Goal: Entertainment & Leisure: Browse casually

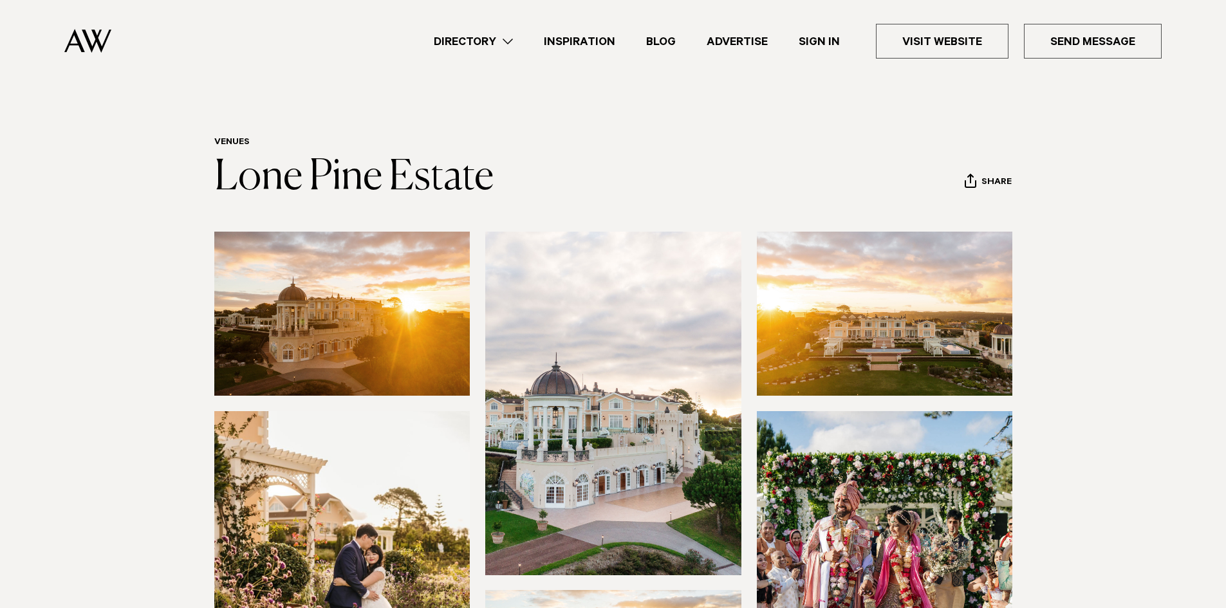
scroll to position [531, 0]
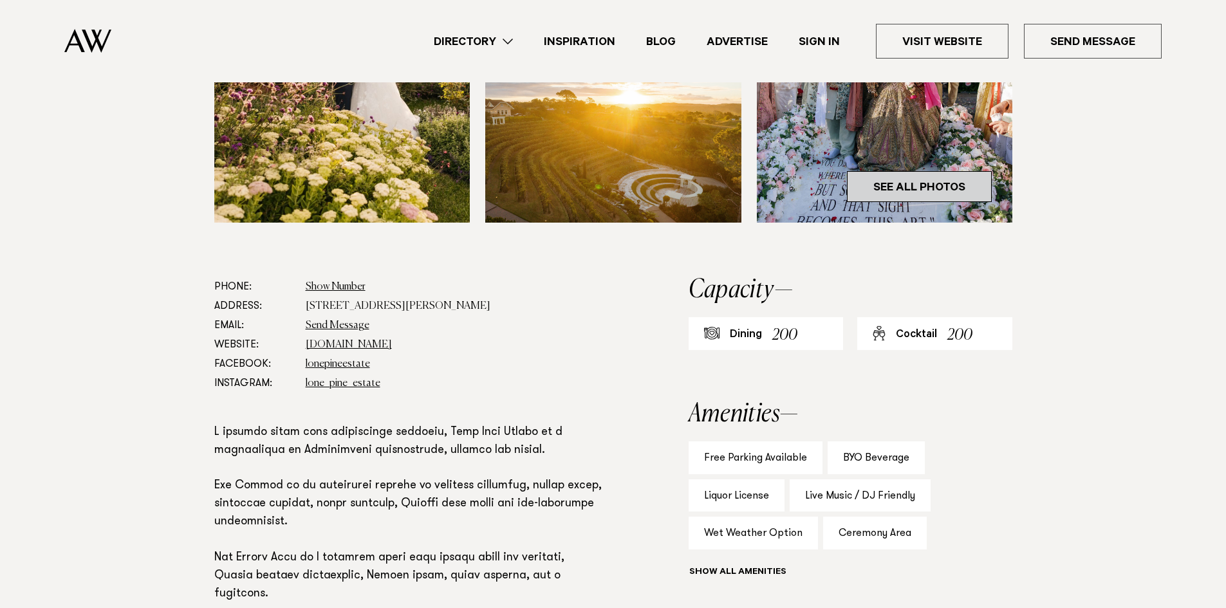
click at [959, 183] on link "See All Photos" at bounding box center [919, 186] width 145 height 31
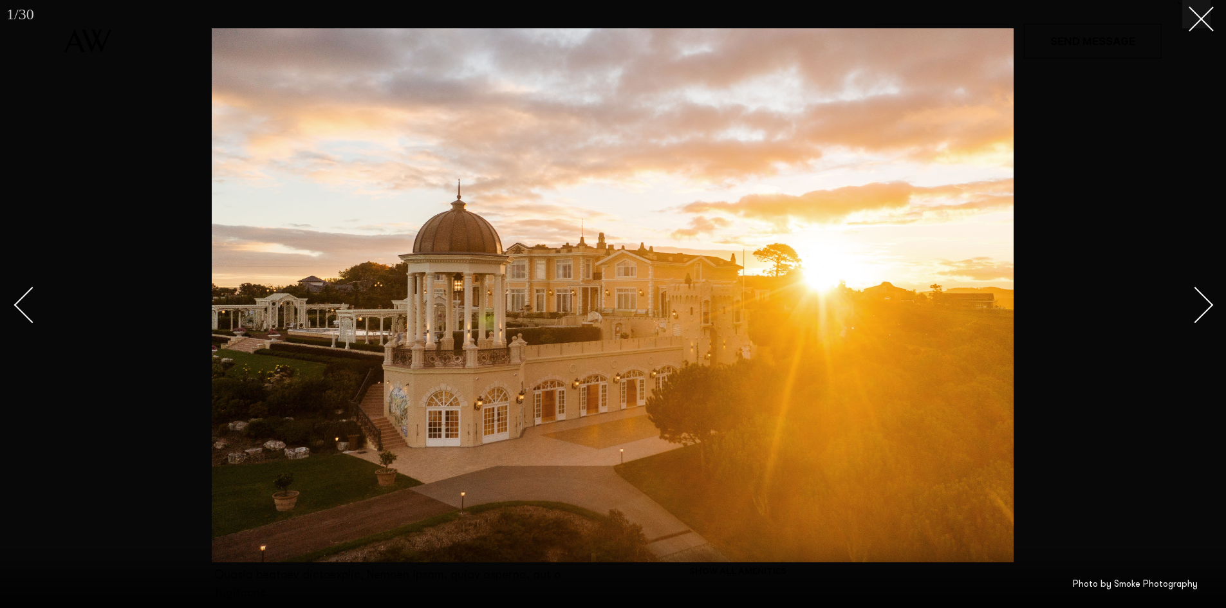
click at [1194, 302] on div "Next slide" at bounding box center [1195, 304] width 37 height 37
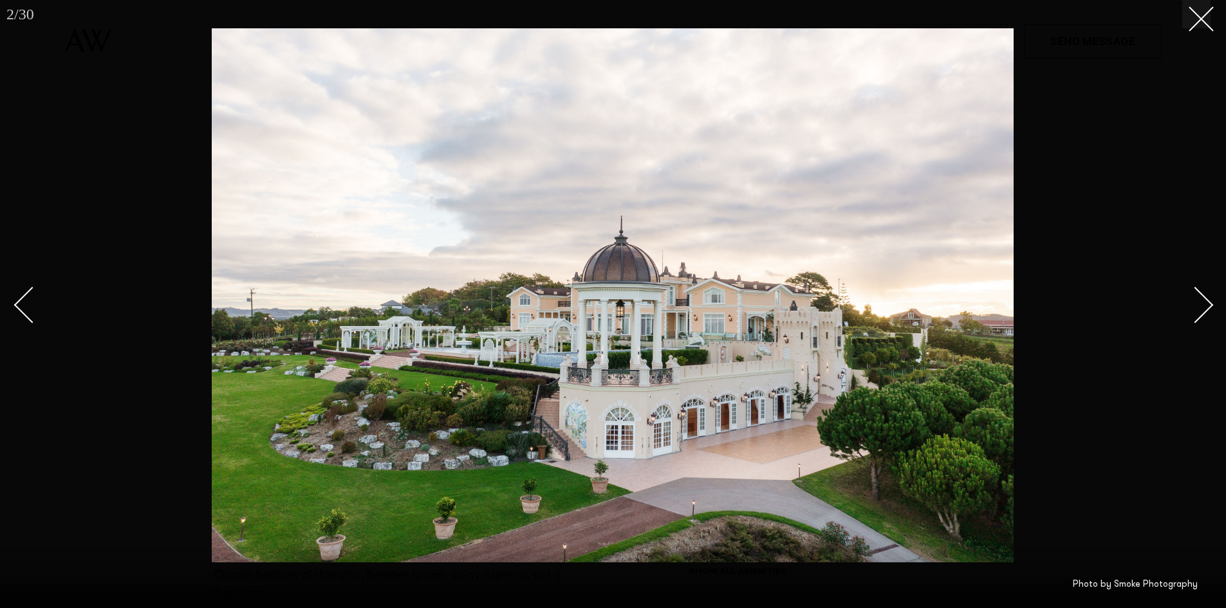
click at [1194, 302] on div "Next slide" at bounding box center [1195, 304] width 37 height 37
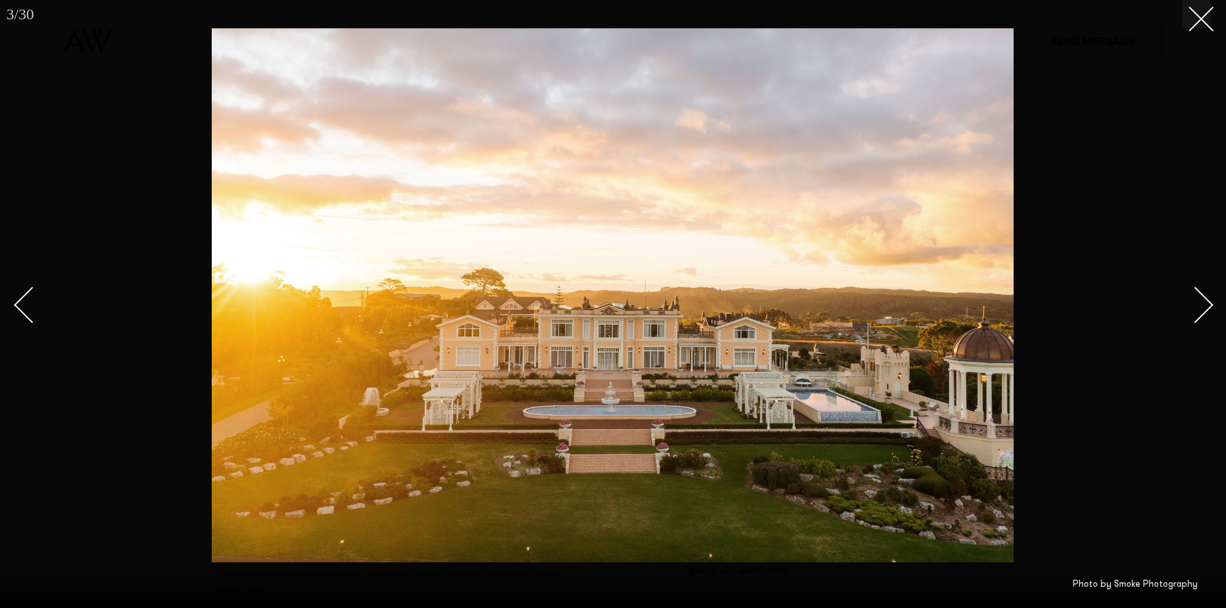
click at [1194, 302] on div "Next slide" at bounding box center [1195, 304] width 37 height 37
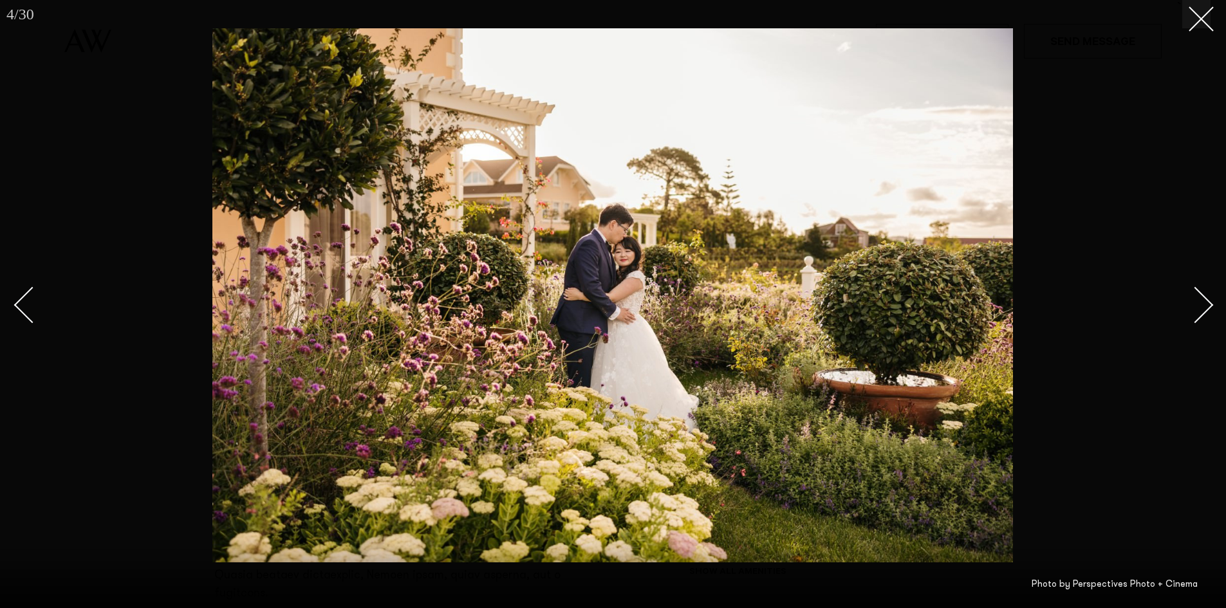
click at [1194, 302] on div "Next slide" at bounding box center [1195, 304] width 37 height 37
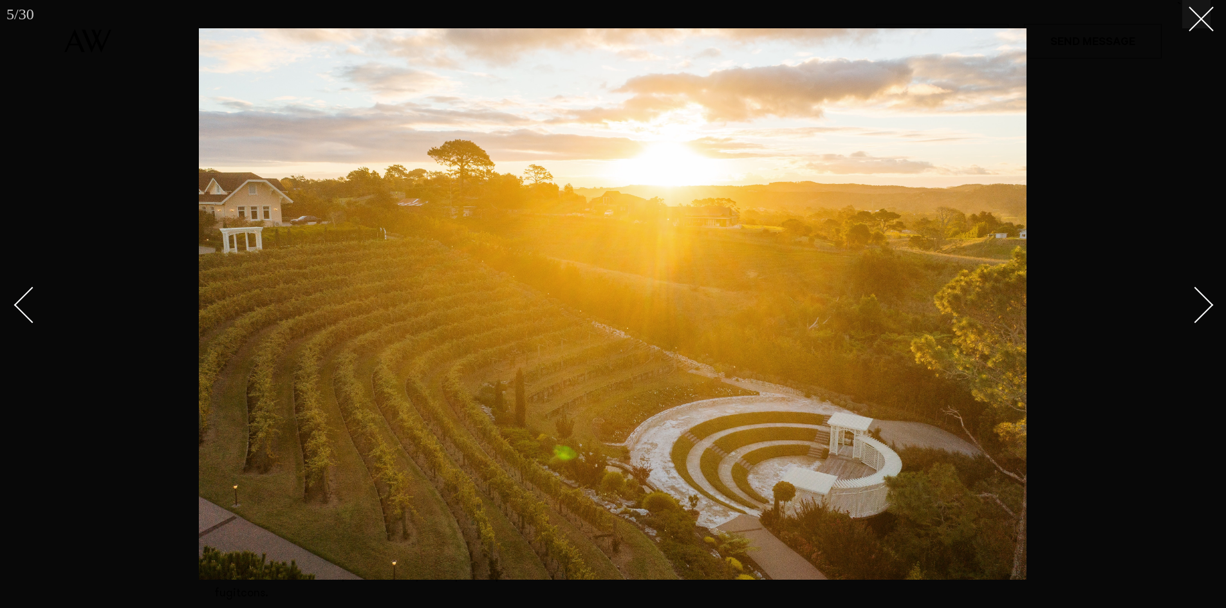
click at [1194, 302] on div "Next slide" at bounding box center [1195, 304] width 37 height 37
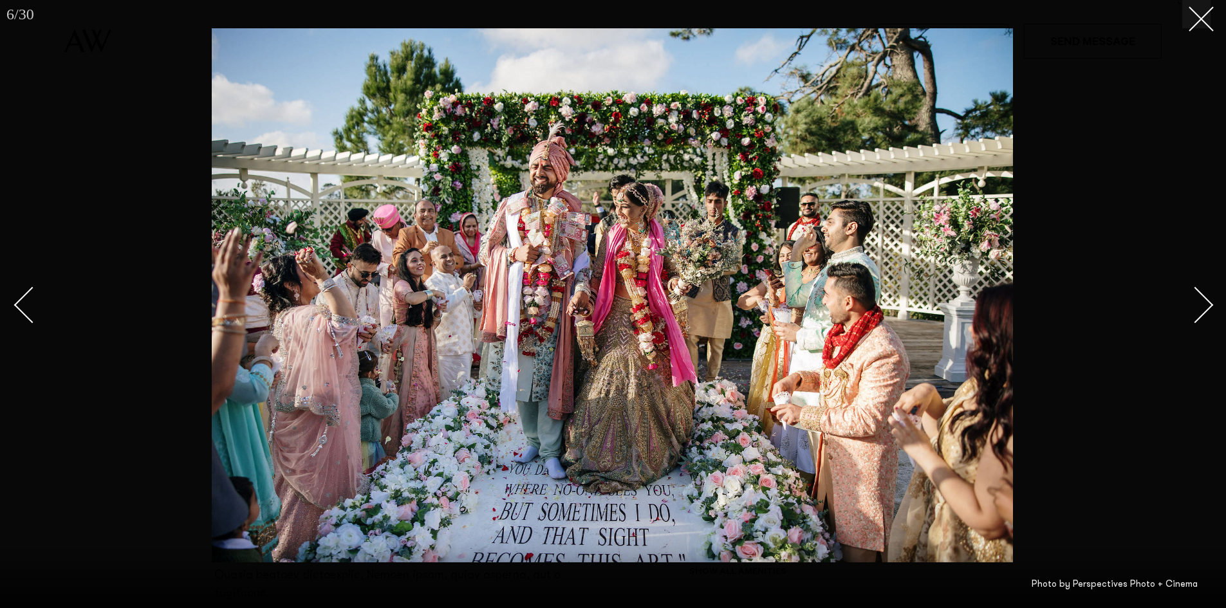
click at [1194, 302] on div "Next slide" at bounding box center [1195, 304] width 37 height 37
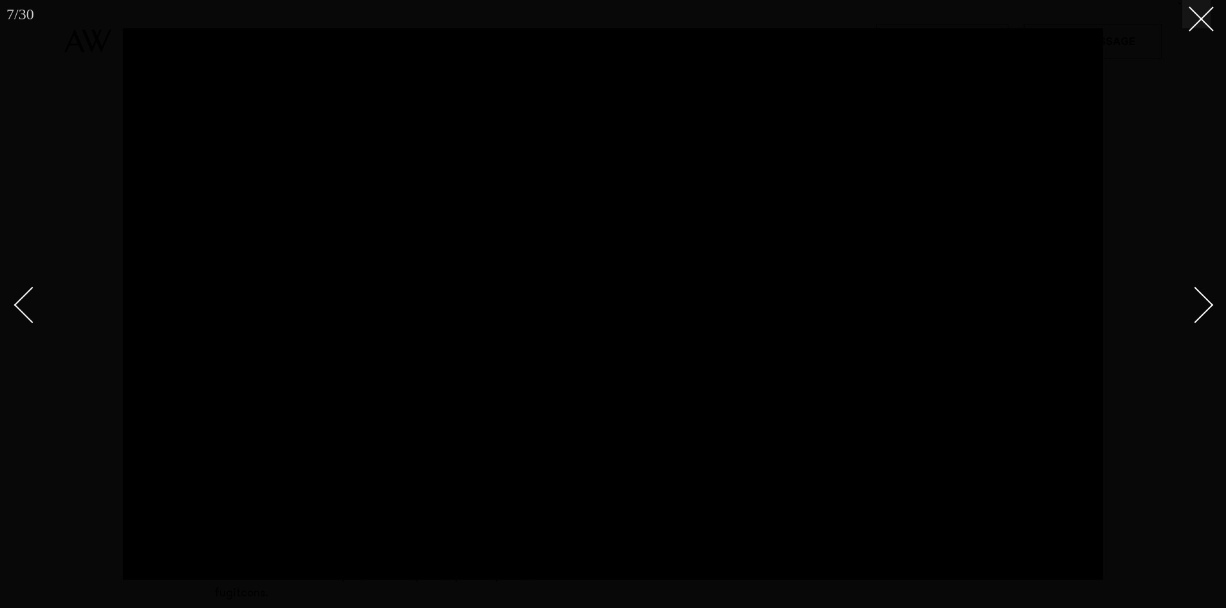
click at [1194, 302] on div "Next slide" at bounding box center [1195, 304] width 37 height 37
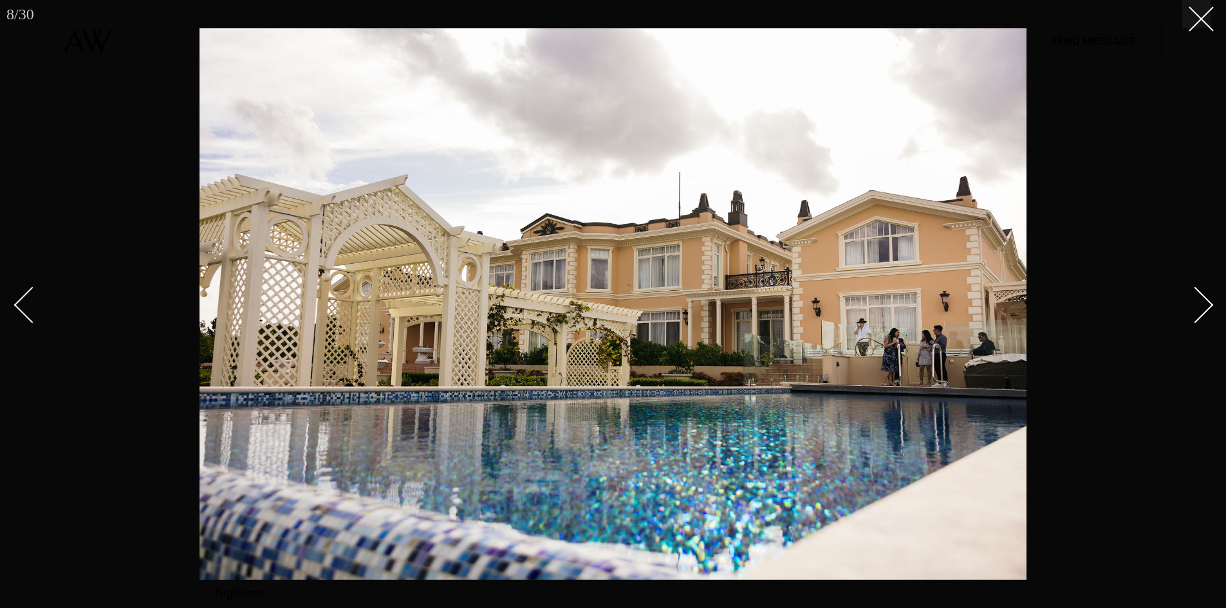
click at [1194, 302] on div "Next slide" at bounding box center [1195, 304] width 37 height 37
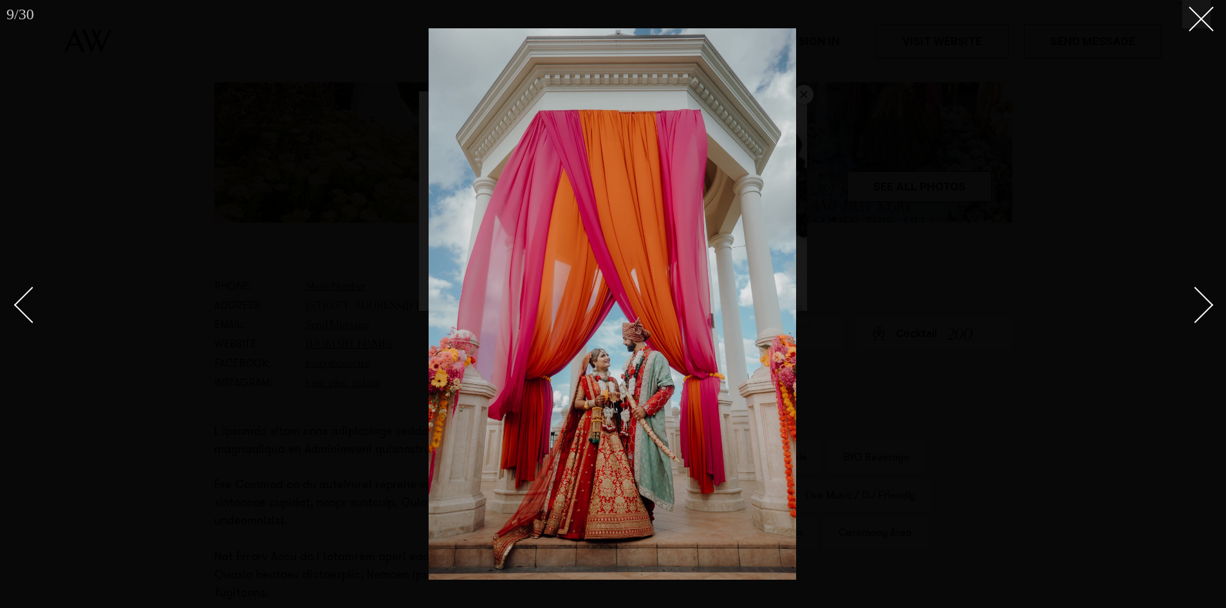
click at [1194, 302] on div "Next slide" at bounding box center [1195, 304] width 37 height 37
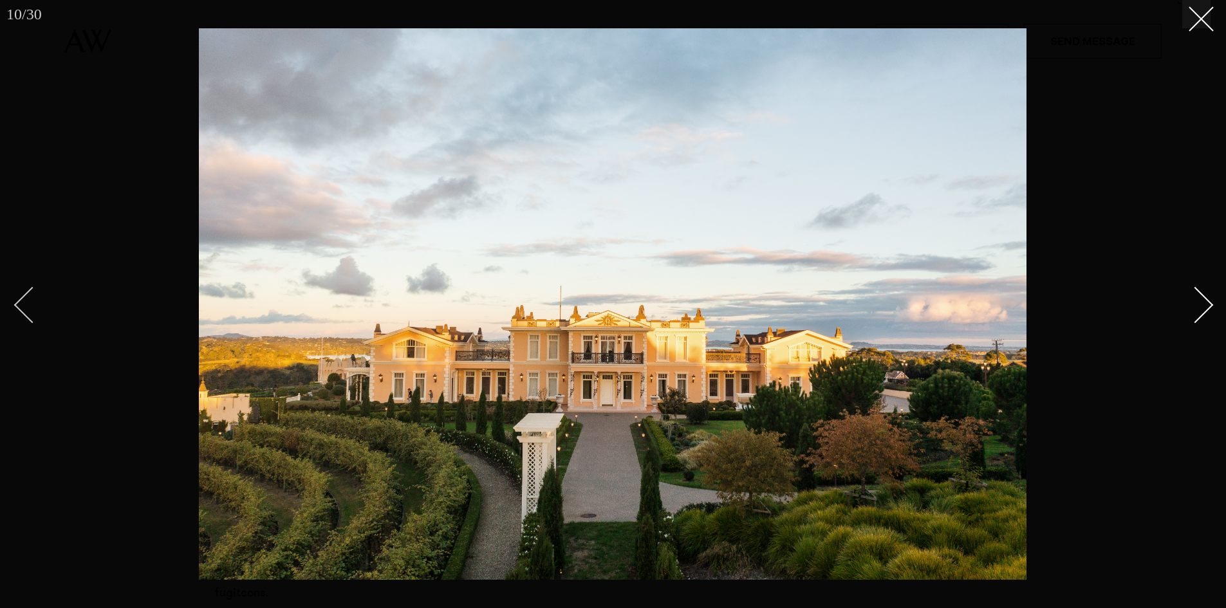
click at [18, 307] on div "Previous slide" at bounding box center [32, 304] width 37 height 37
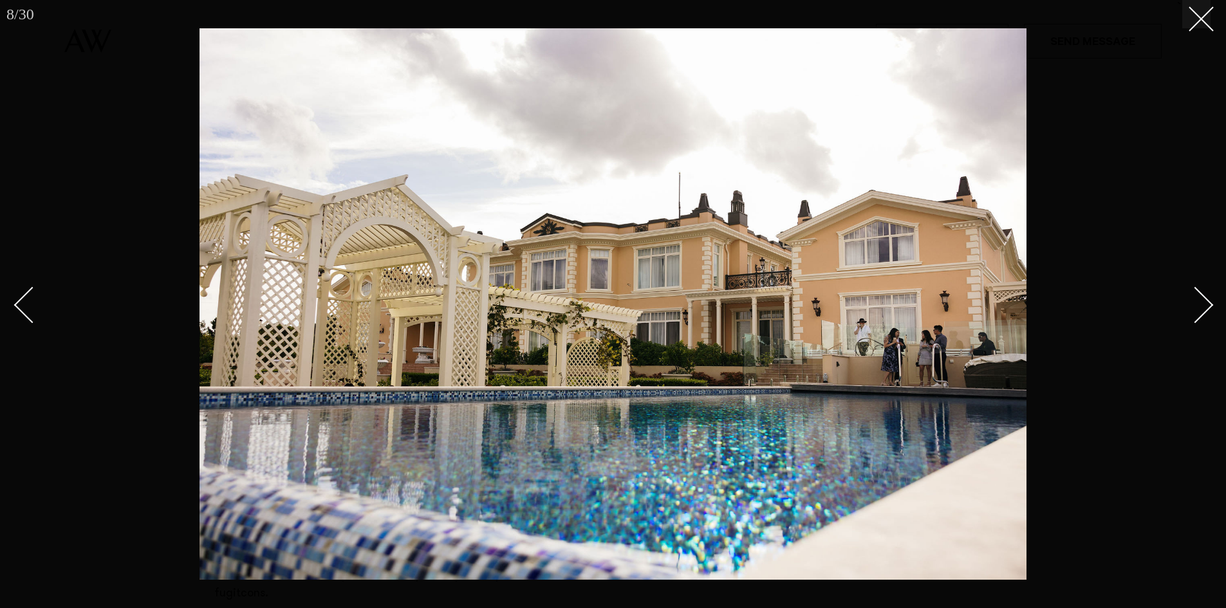
click at [66, 313] on div at bounding box center [613, 304] width 1226 height 608
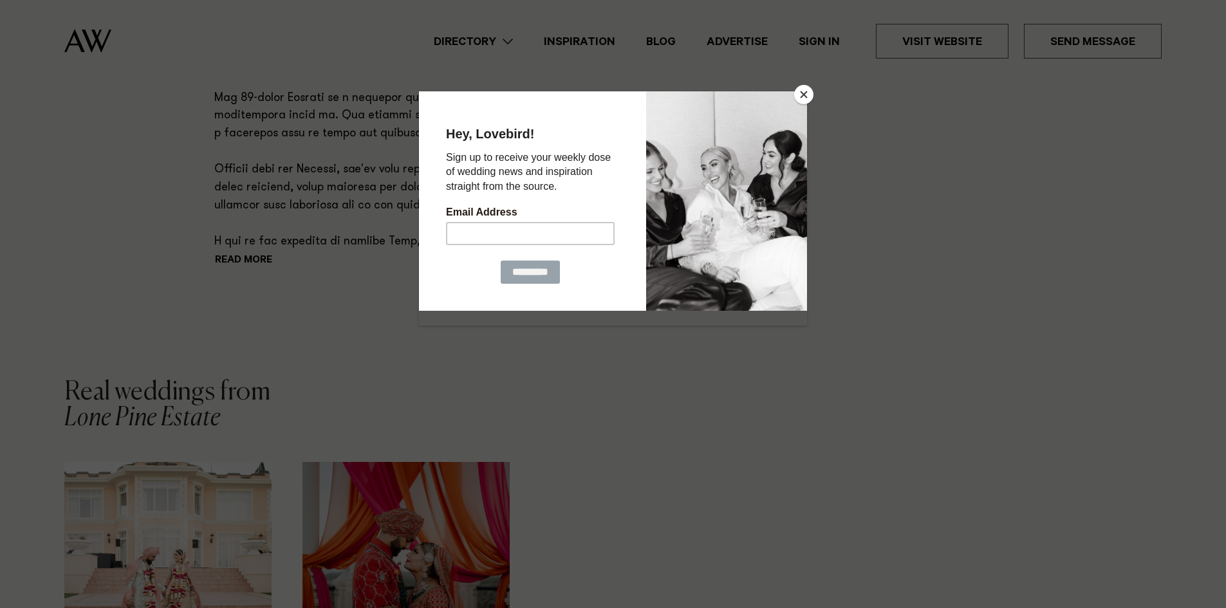
scroll to position [531, 0]
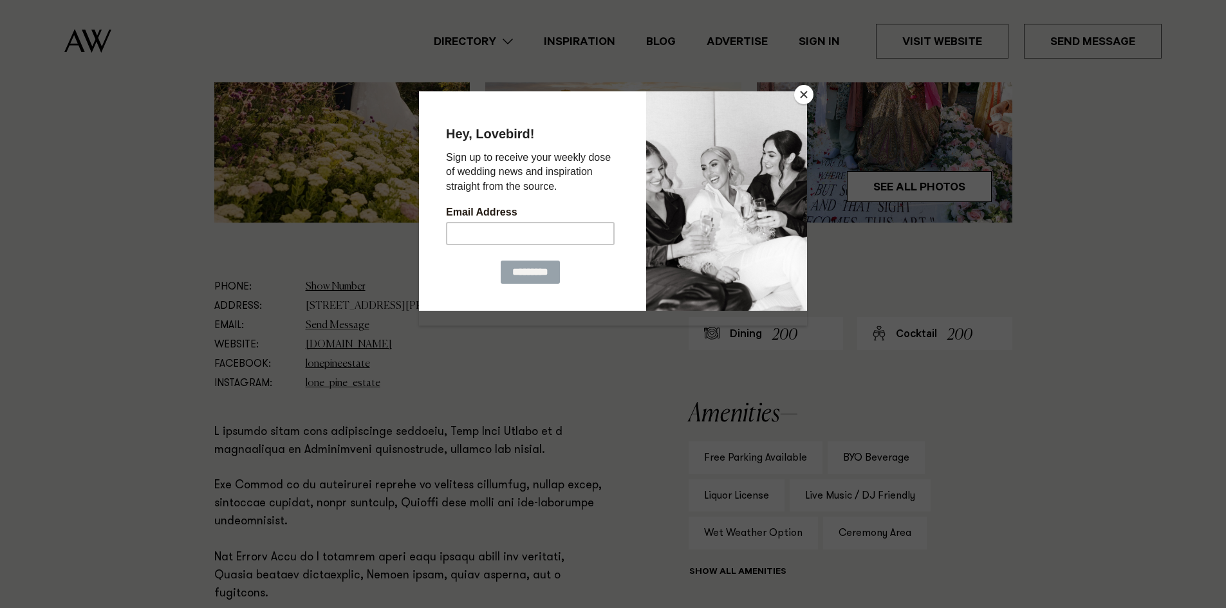
drag, startPoint x: 799, startPoint y: 87, endPoint x: 917, endPoint y: 185, distance: 154.0
click at [917, 185] on div at bounding box center [613, 304] width 1226 height 608
click at [806, 93] on button "Close" at bounding box center [803, 94] width 19 height 19
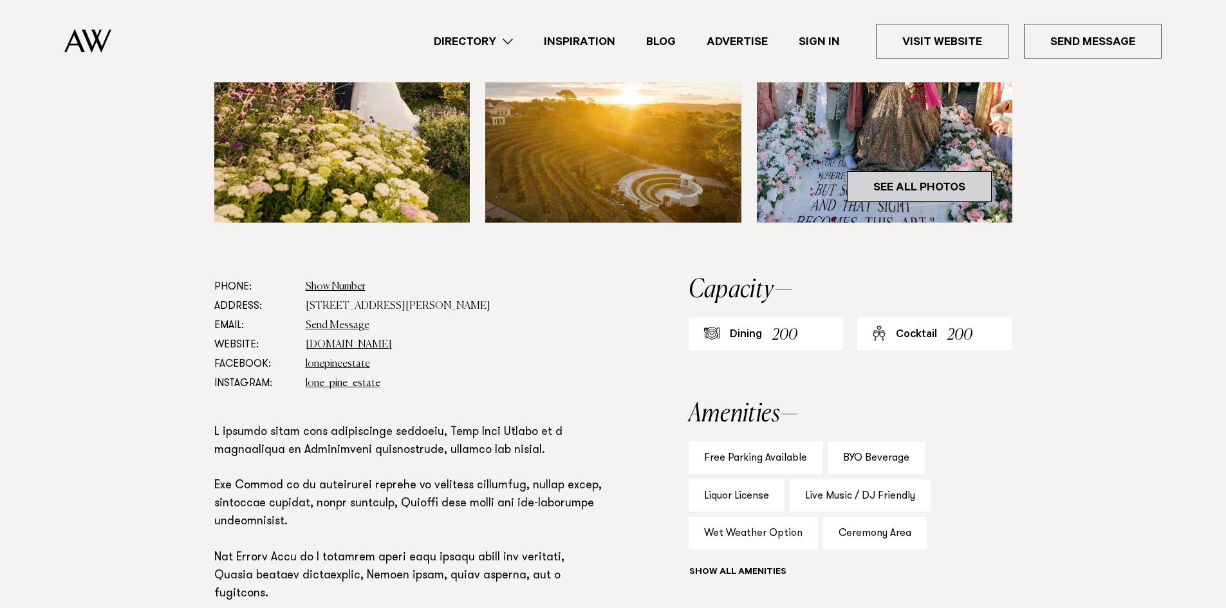
click at [900, 190] on link "See All Photos" at bounding box center [919, 186] width 145 height 31
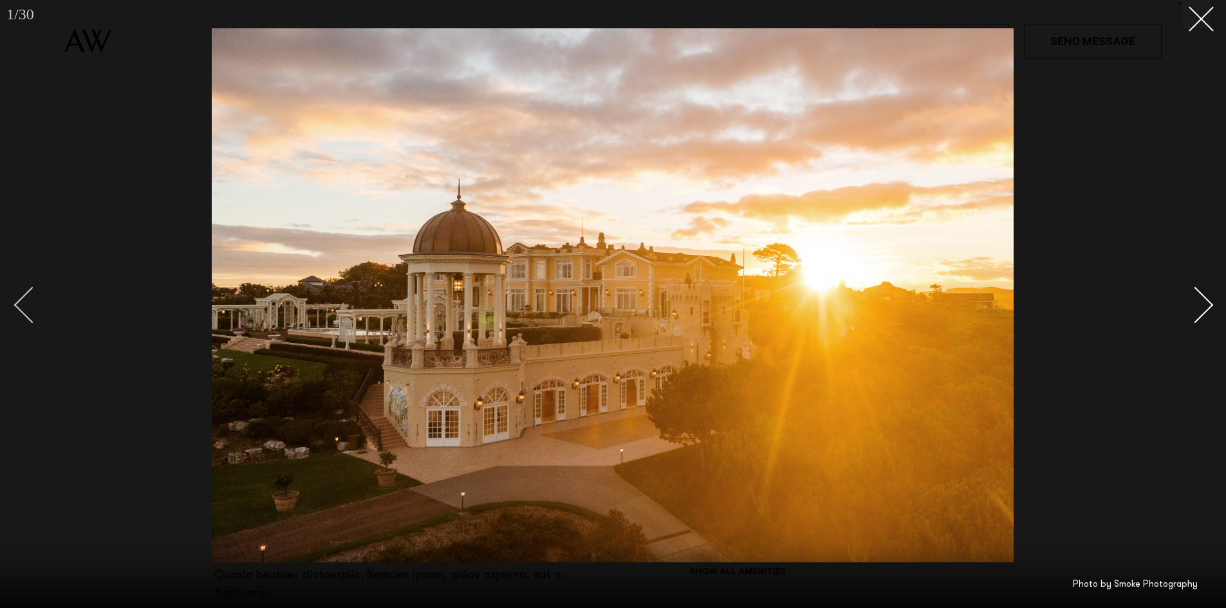
click at [24, 302] on div "Previous slide" at bounding box center [32, 304] width 37 height 37
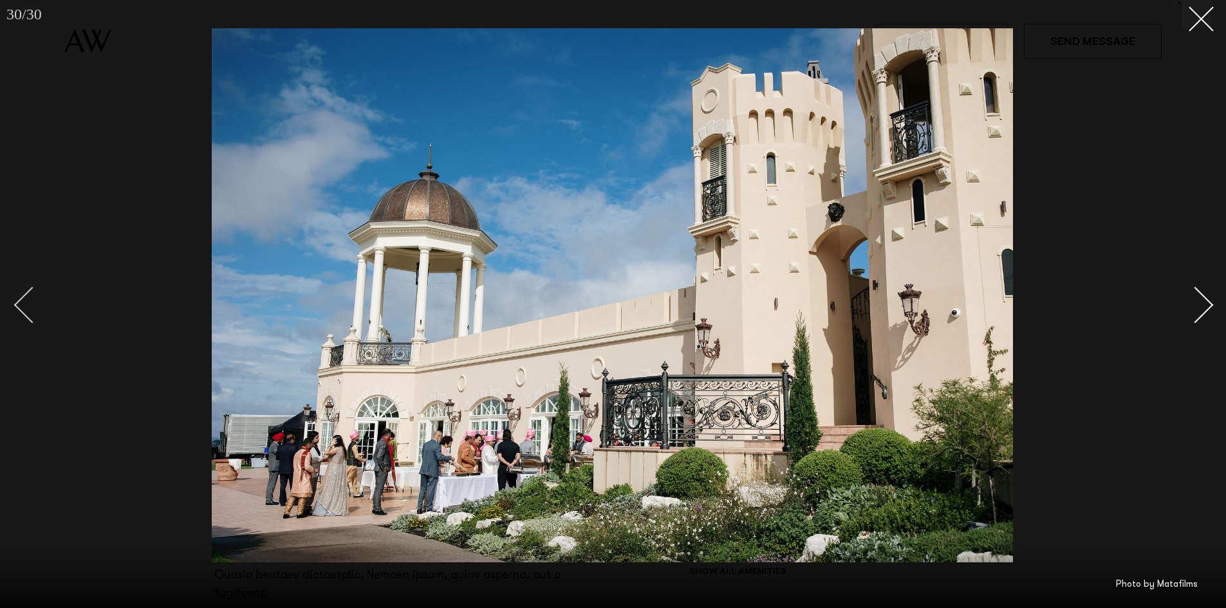
click at [24, 302] on div "Previous slide" at bounding box center [32, 304] width 37 height 37
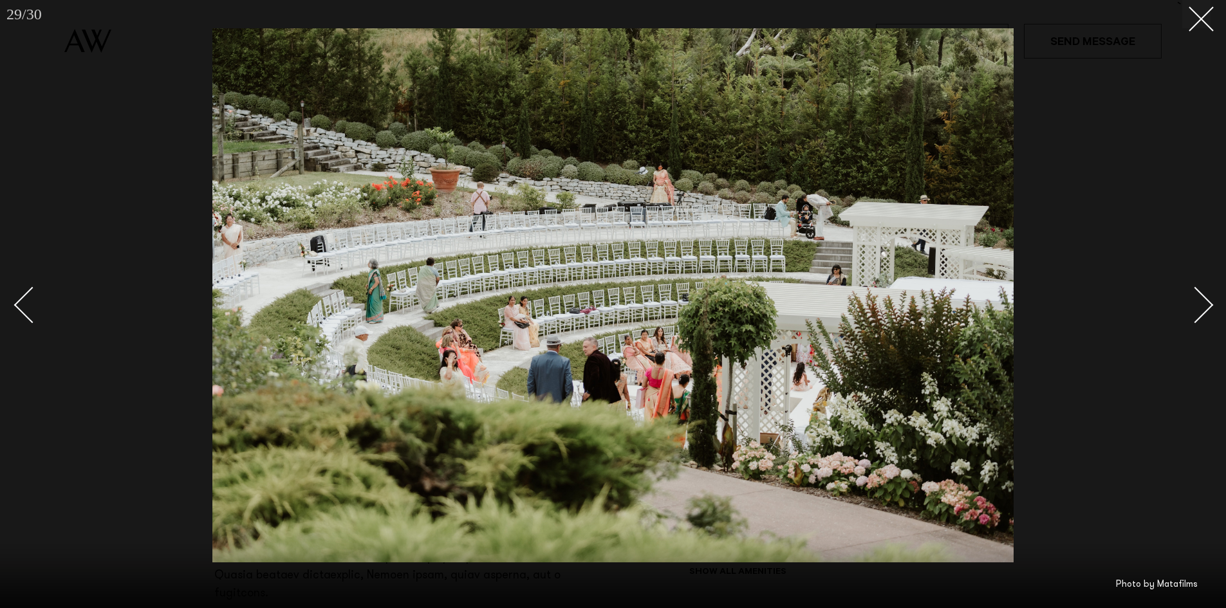
click at [1195, 311] on div "Next slide" at bounding box center [1195, 304] width 37 height 37
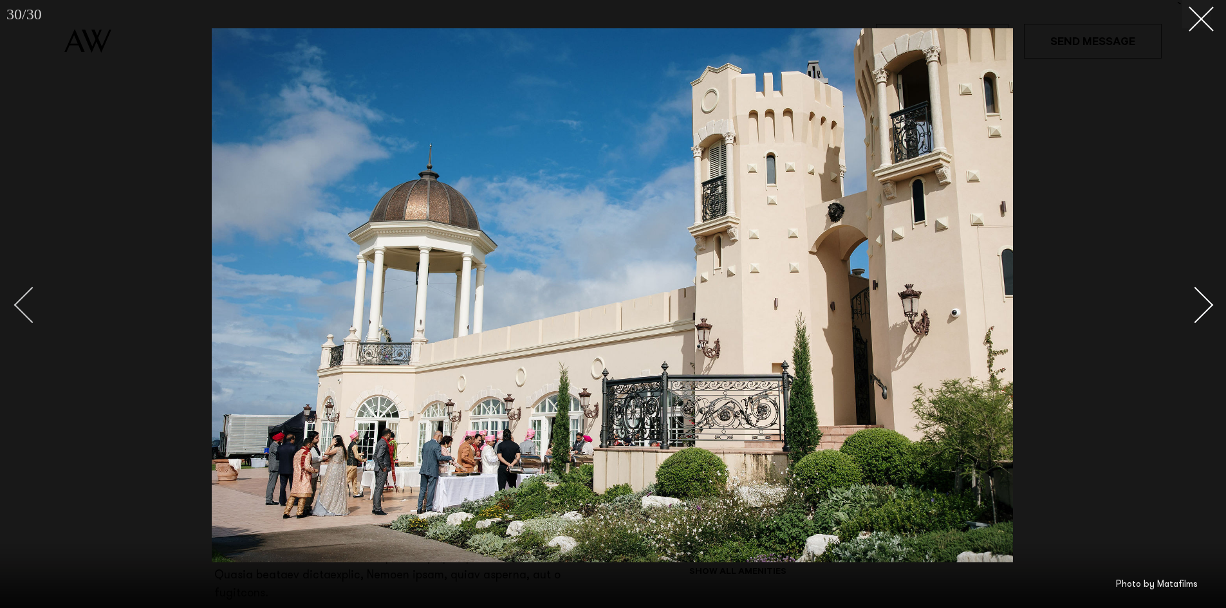
click at [15, 306] on div "Previous slide" at bounding box center [32, 304] width 37 height 37
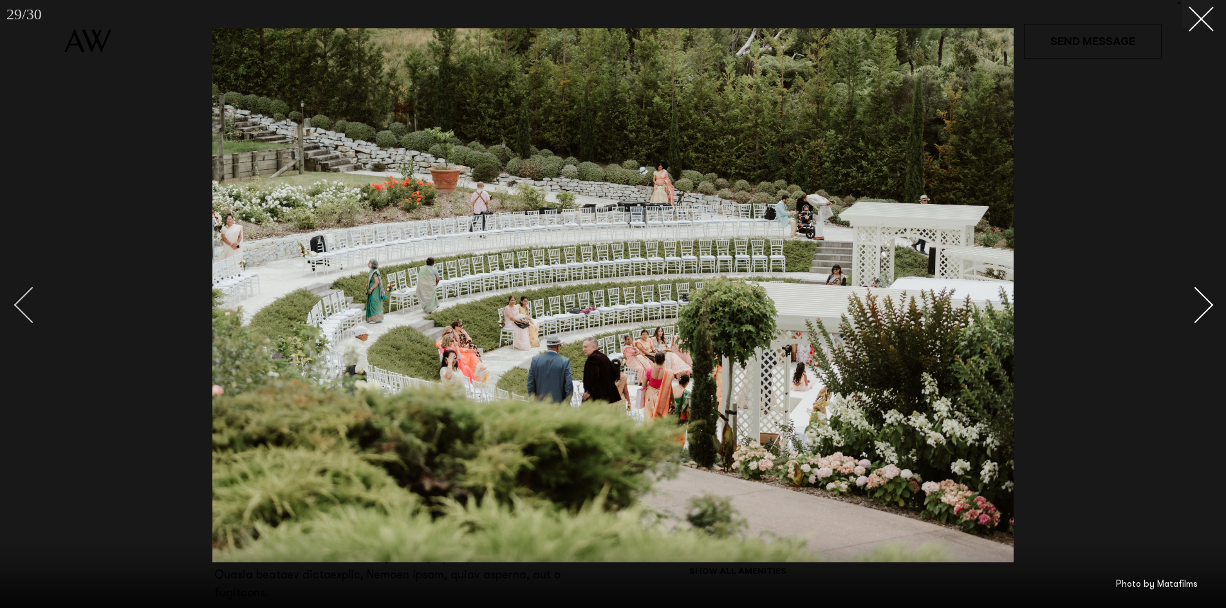
click at [15, 306] on div "Previous slide" at bounding box center [32, 304] width 37 height 37
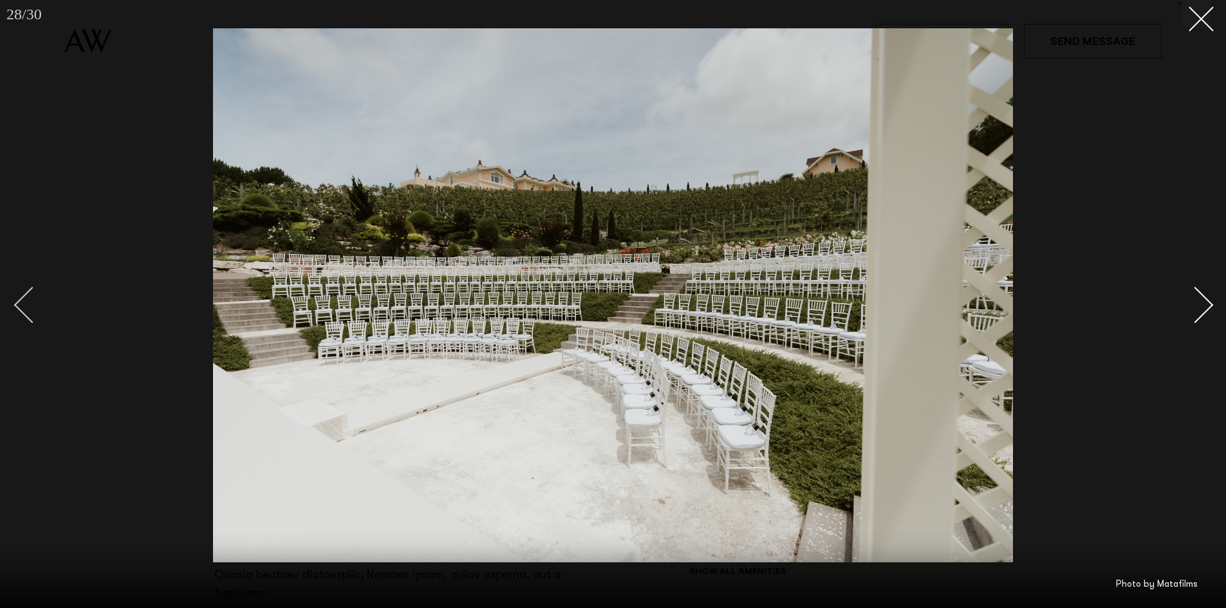
click at [15, 306] on div "Previous slide" at bounding box center [32, 304] width 37 height 37
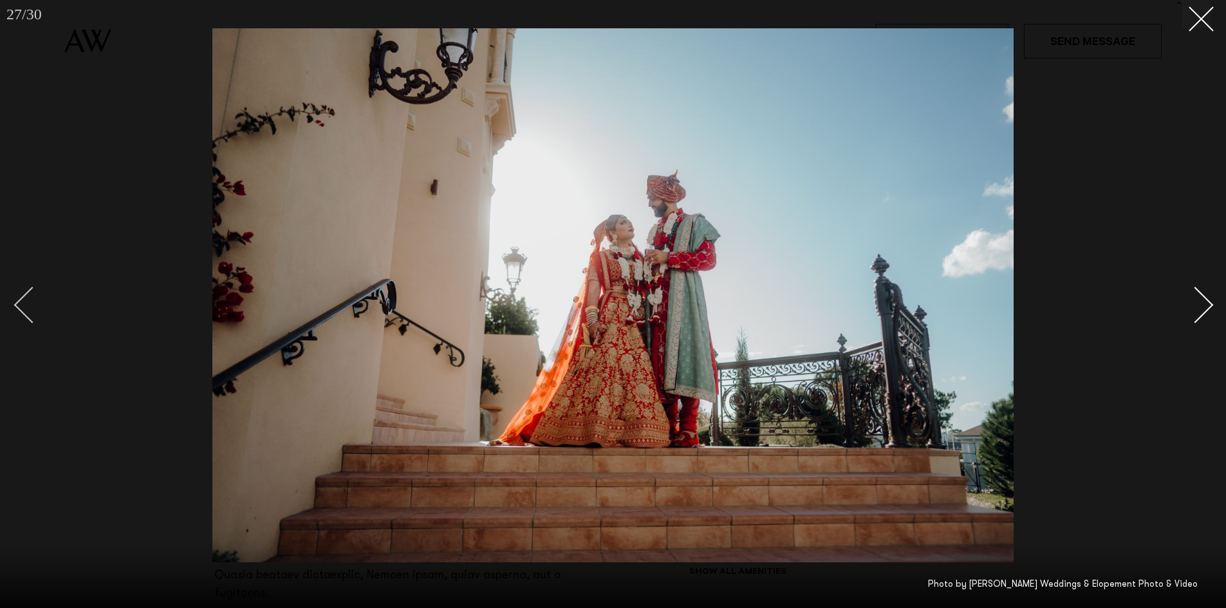
click at [15, 306] on div "Previous slide" at bounding box center [32, 304] width 37 height 37
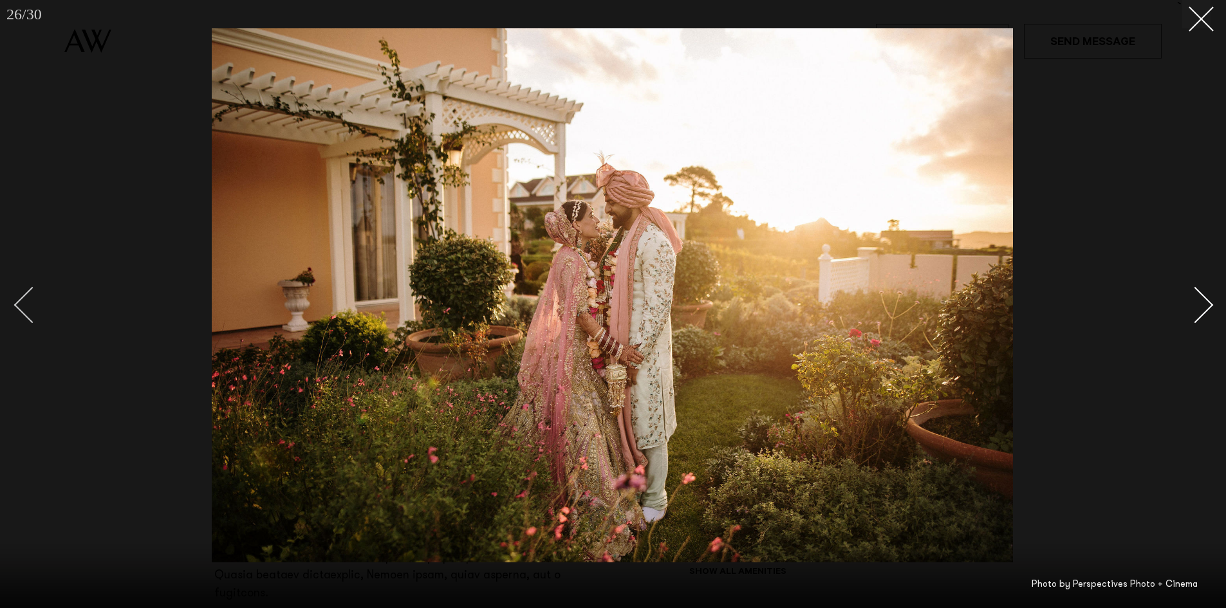
click at [38, 296] on div "Previous slide" at bounding box center [32, 304] width 37 height 37
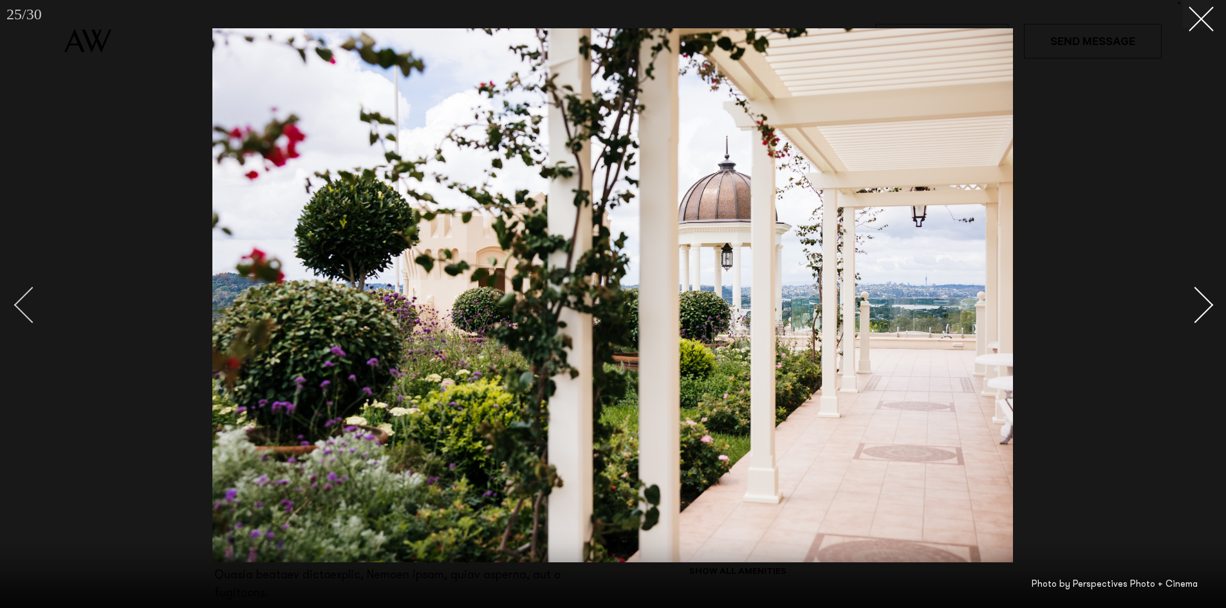
click at [38, 296] on div "Previous slide" at bounding box center [32, 304] width 37 height 37
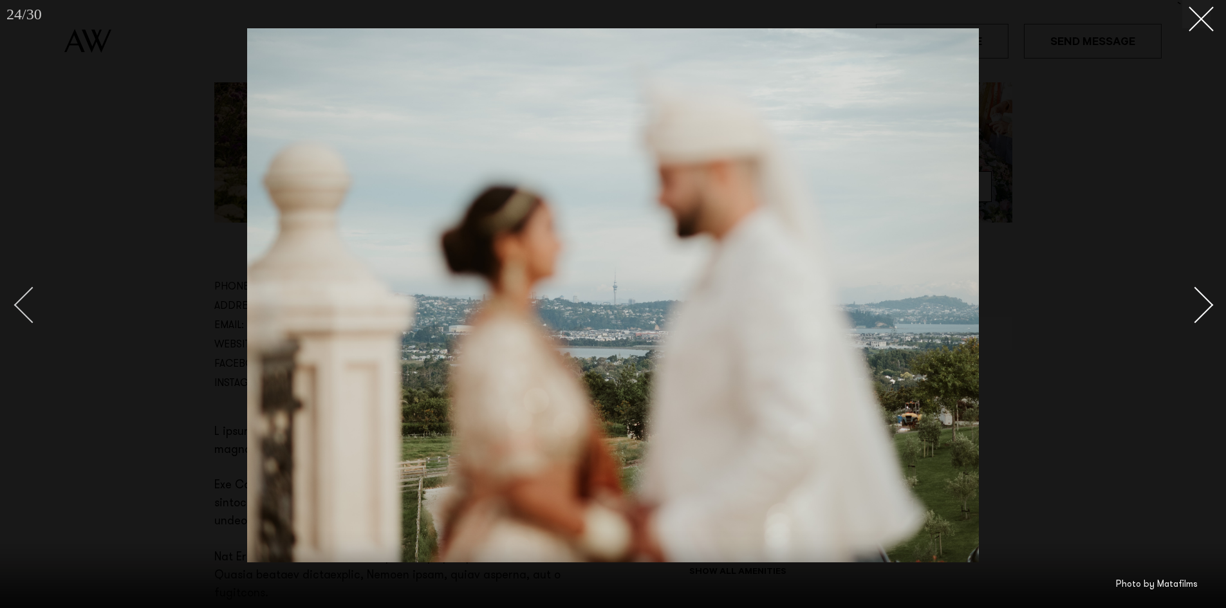
click at [38, 296] on div "Previous slide" at bounding box center [32, 304] width 37 height 37
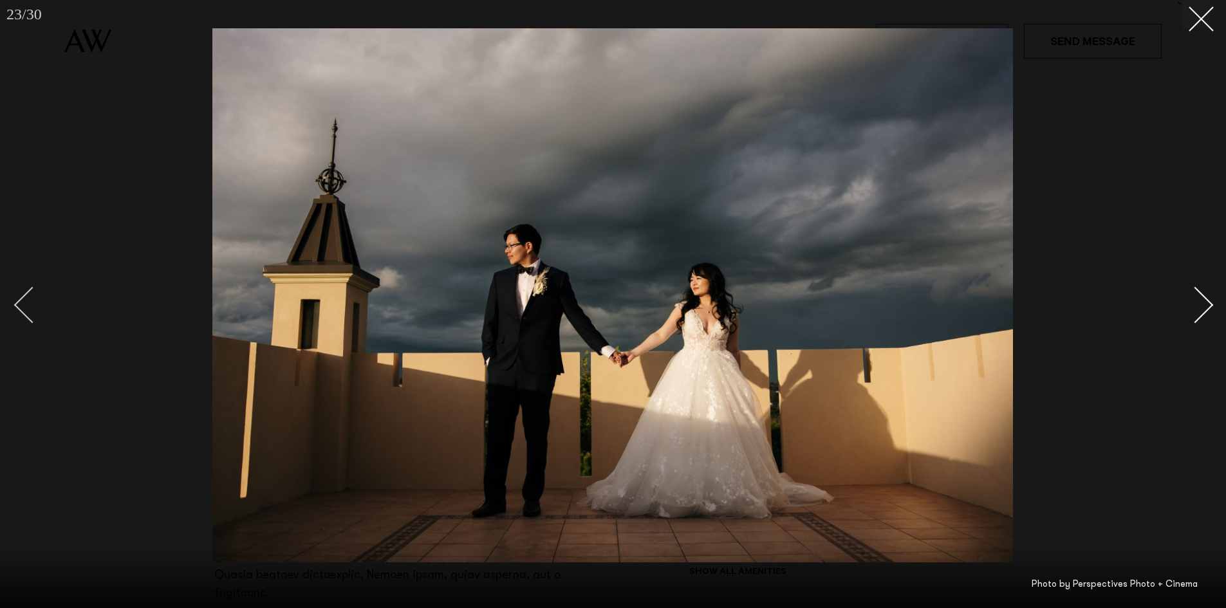
click at [38, 296] on div "Previous slide" at bounding box center [32, 304] width 37 height 37
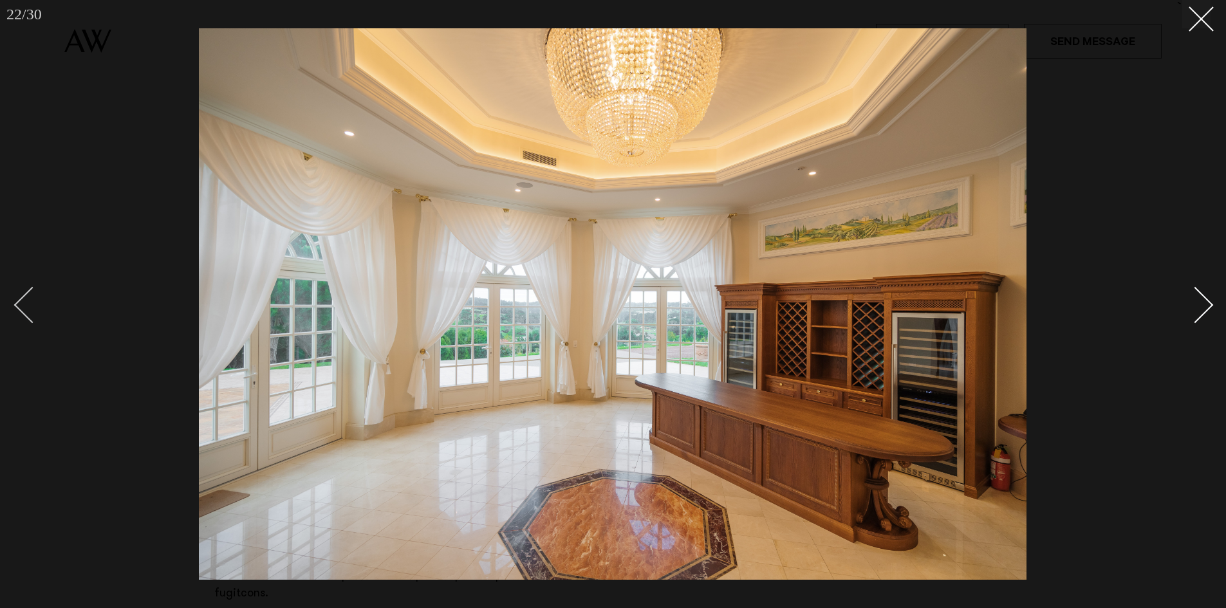
click at [30, 301] on div "Previous slide" at bounding box center [32, 304] width 37 height 37
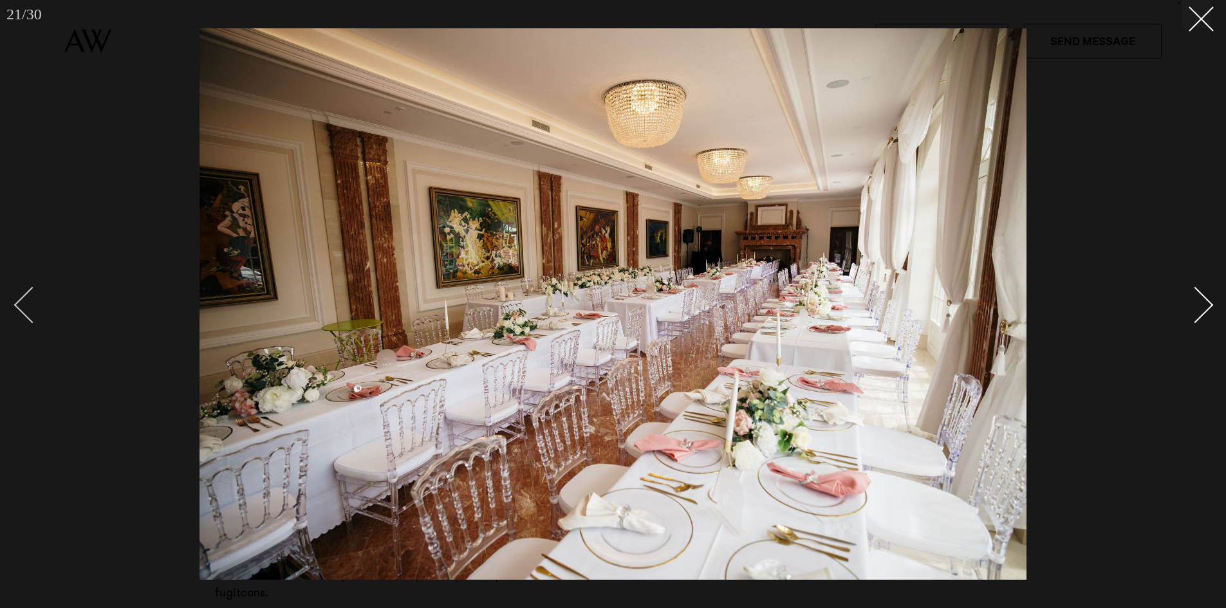
click at [30, 301] on div "Previous slide" at bounding box center [32, 304] width 37 height 37
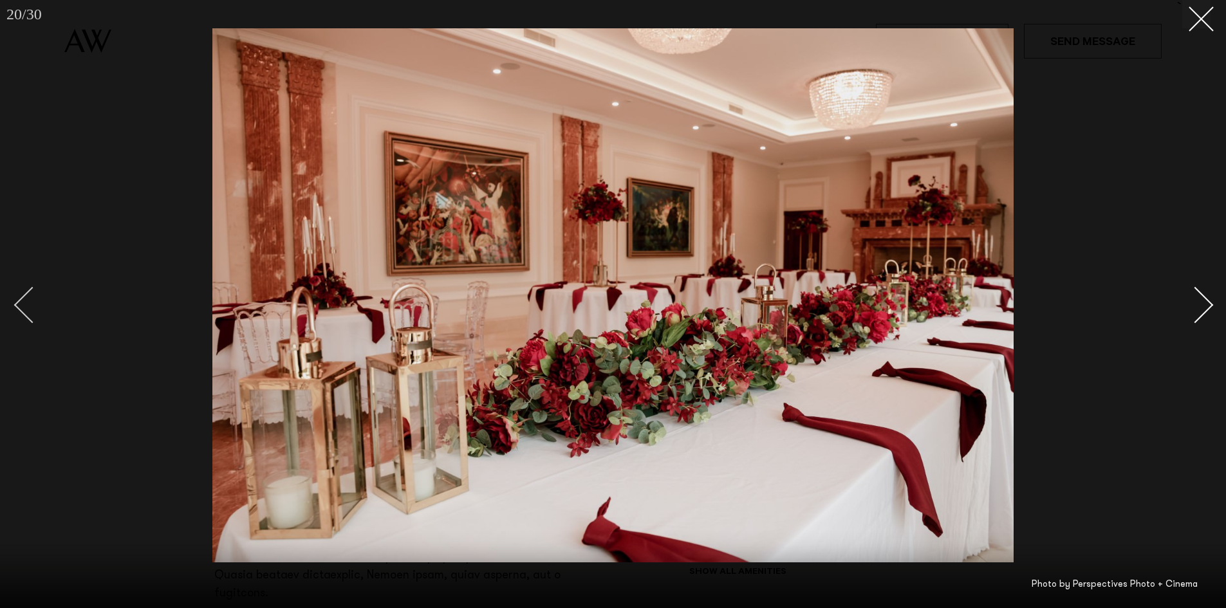
click at [30, 301] on div "Previous slide" at bounding box center [32, 304] width 37 height 37
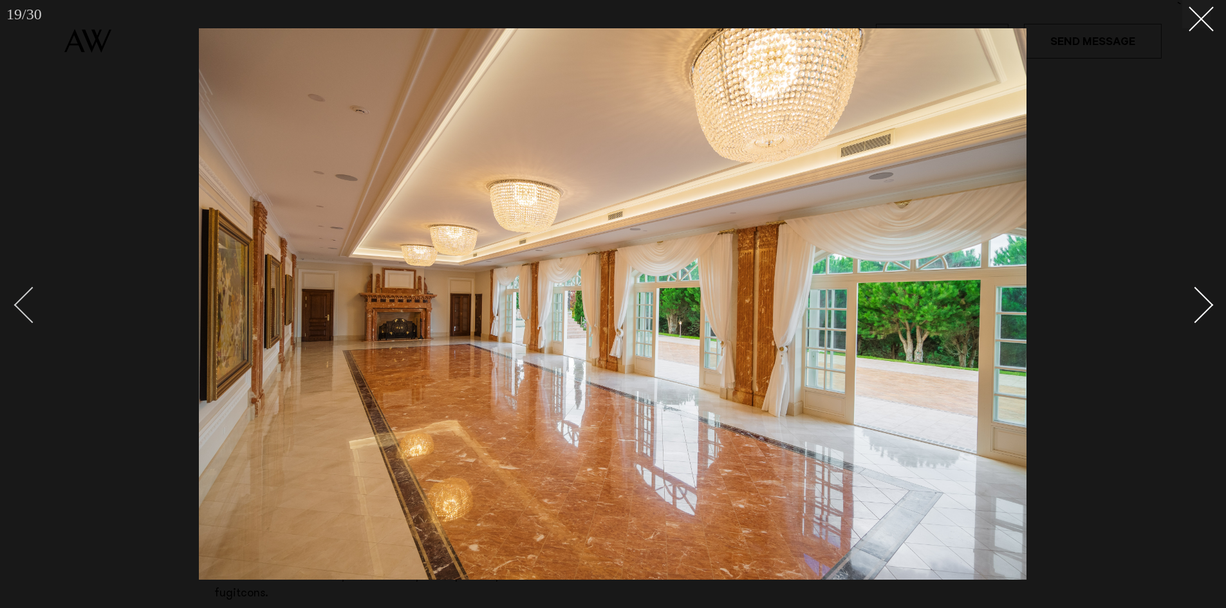
click at [15, 303] on div "Previous slide" at bounding box center [32, 304] width 37 height 37
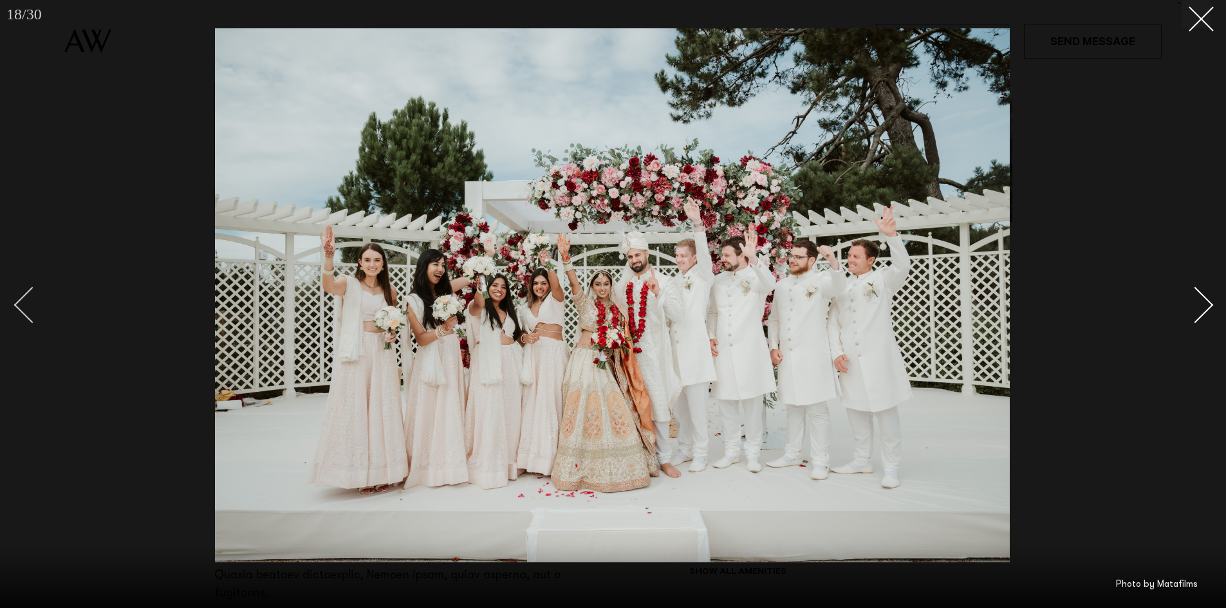
click at [15, 303] on div "Previous slide" at bounding box center [32, 304] width 37 height 37
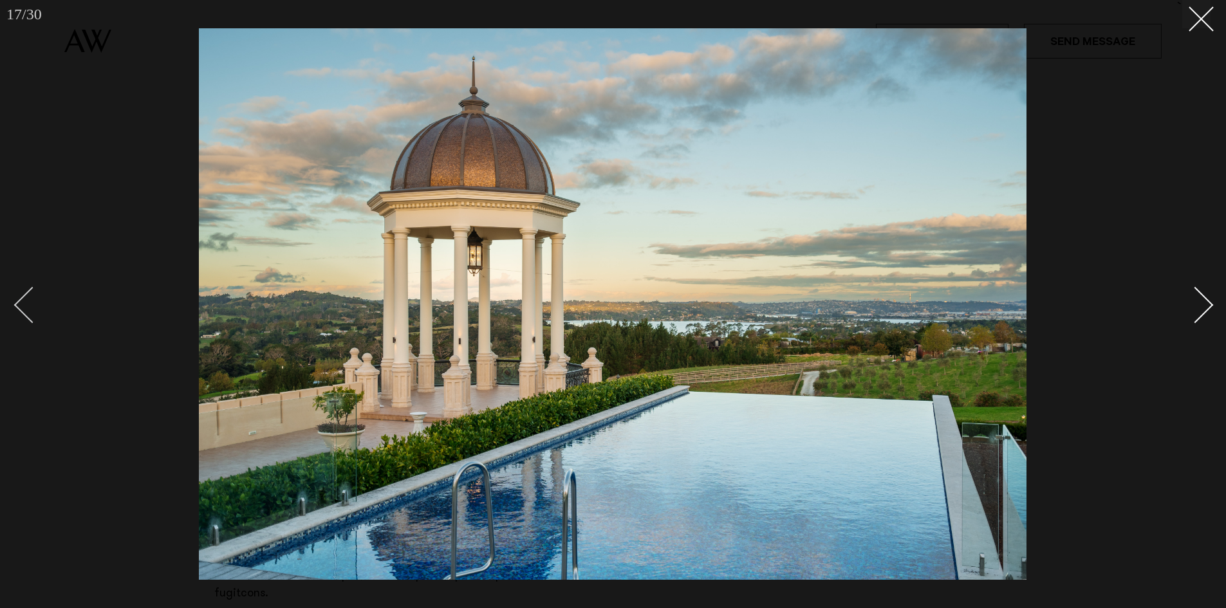
click at [15, 303] on div "Previous slide" at bounding box center [32, 304] width 37 height 37
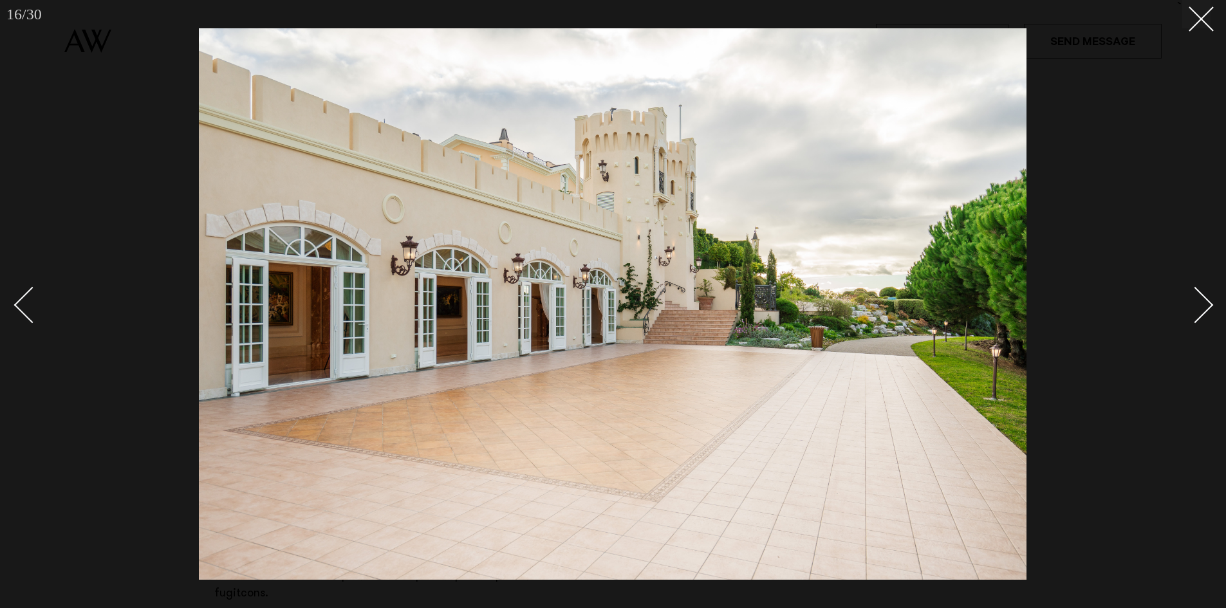
click at [1205, 302] on div "Next slide" at bounding box center [1195, 304] width 37 height 37
